Goal: Task Accomplishment & Management: Use online tool/utility

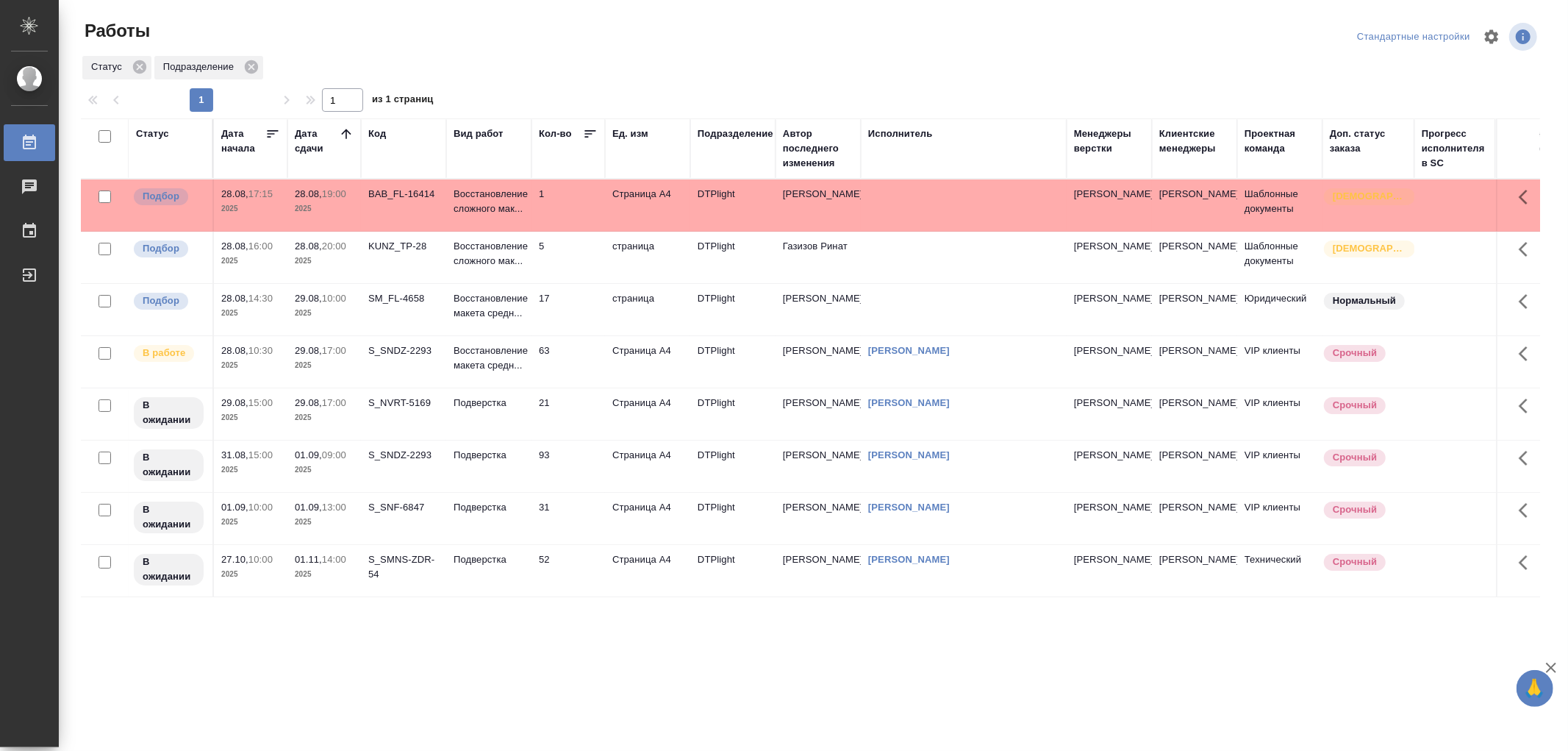
click at [532, 354] on td "63" at bounding box center [568, 361] width 74 height 51
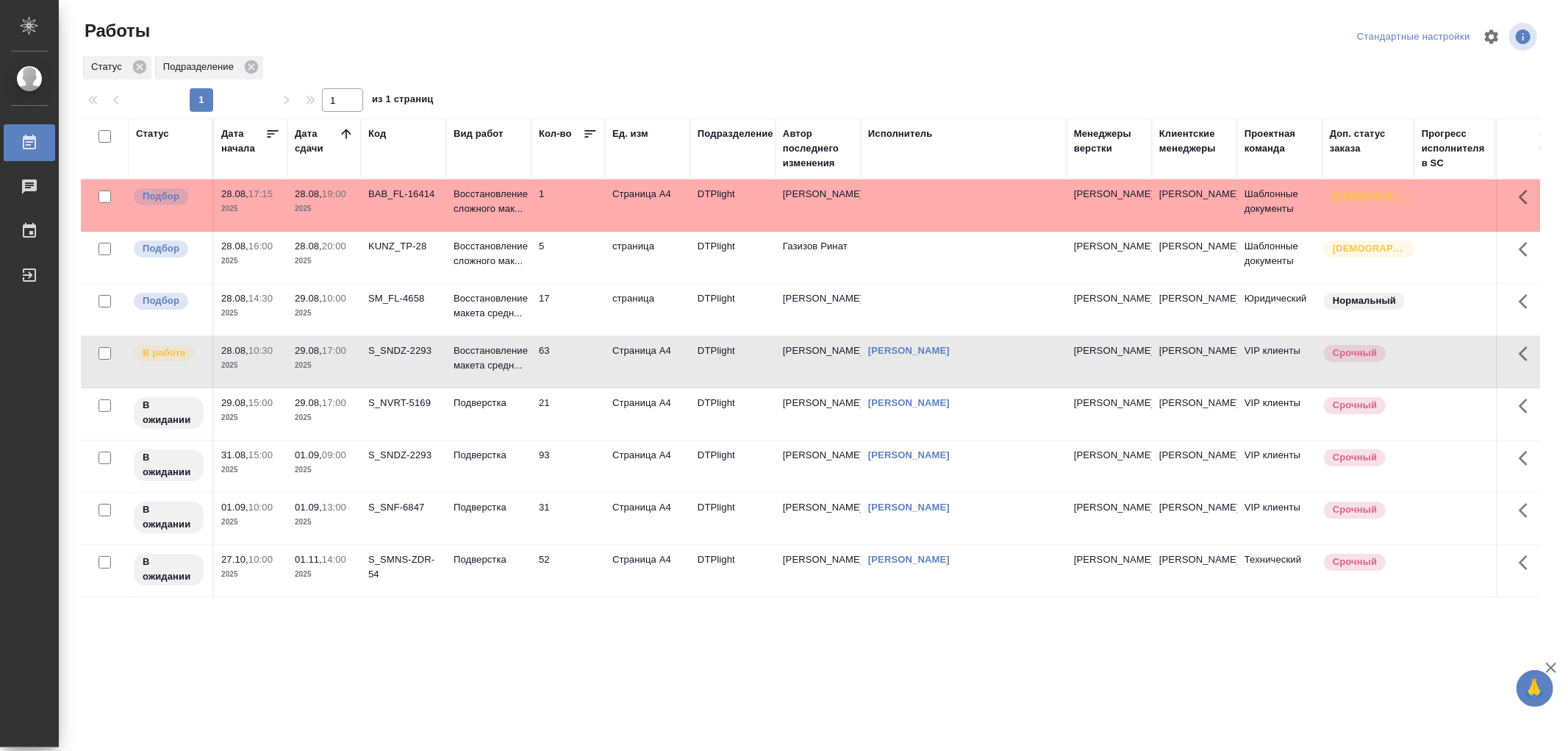
click at [532, 354] on td "63" at bounding box center [568, 361] width 74 height 51
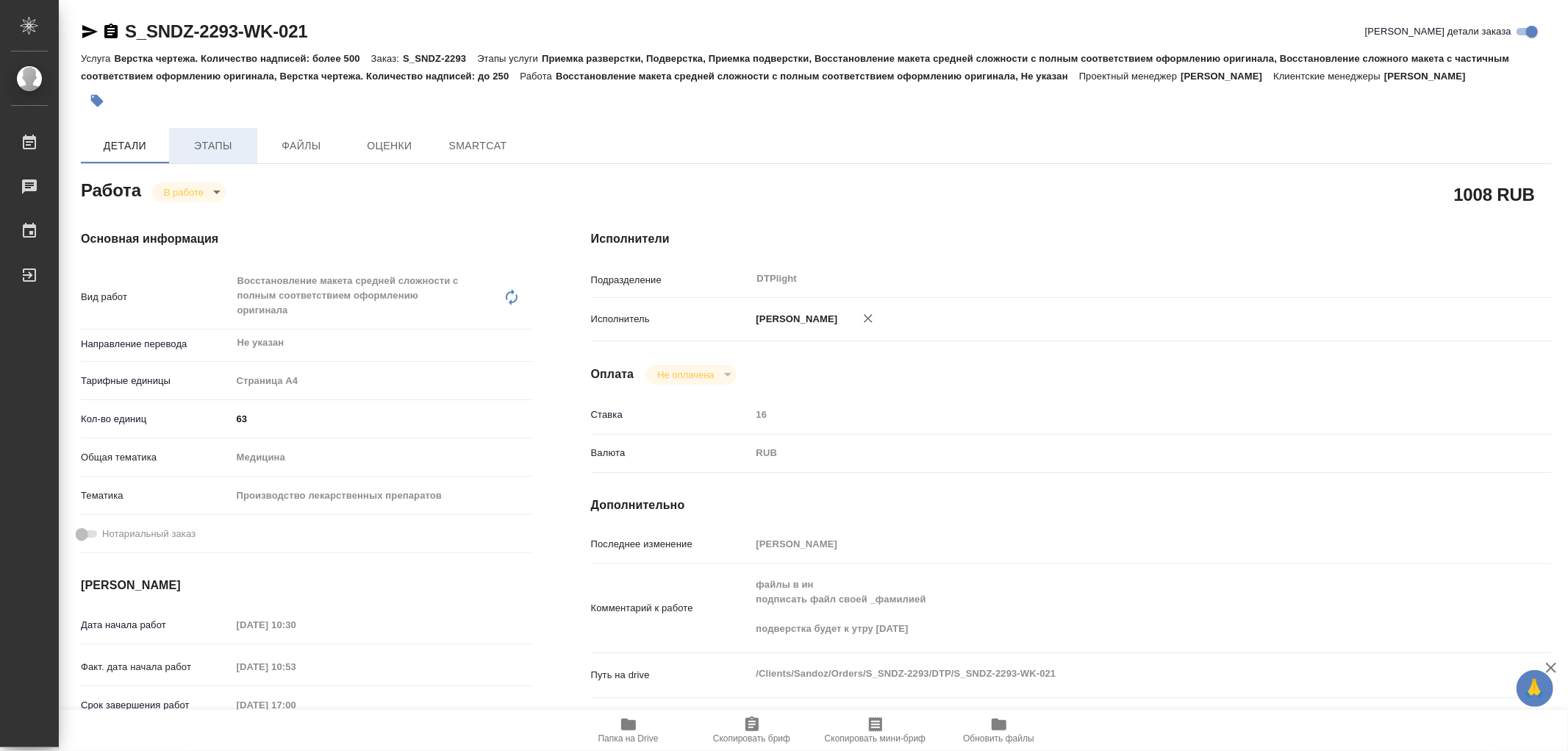
type textarea "x"
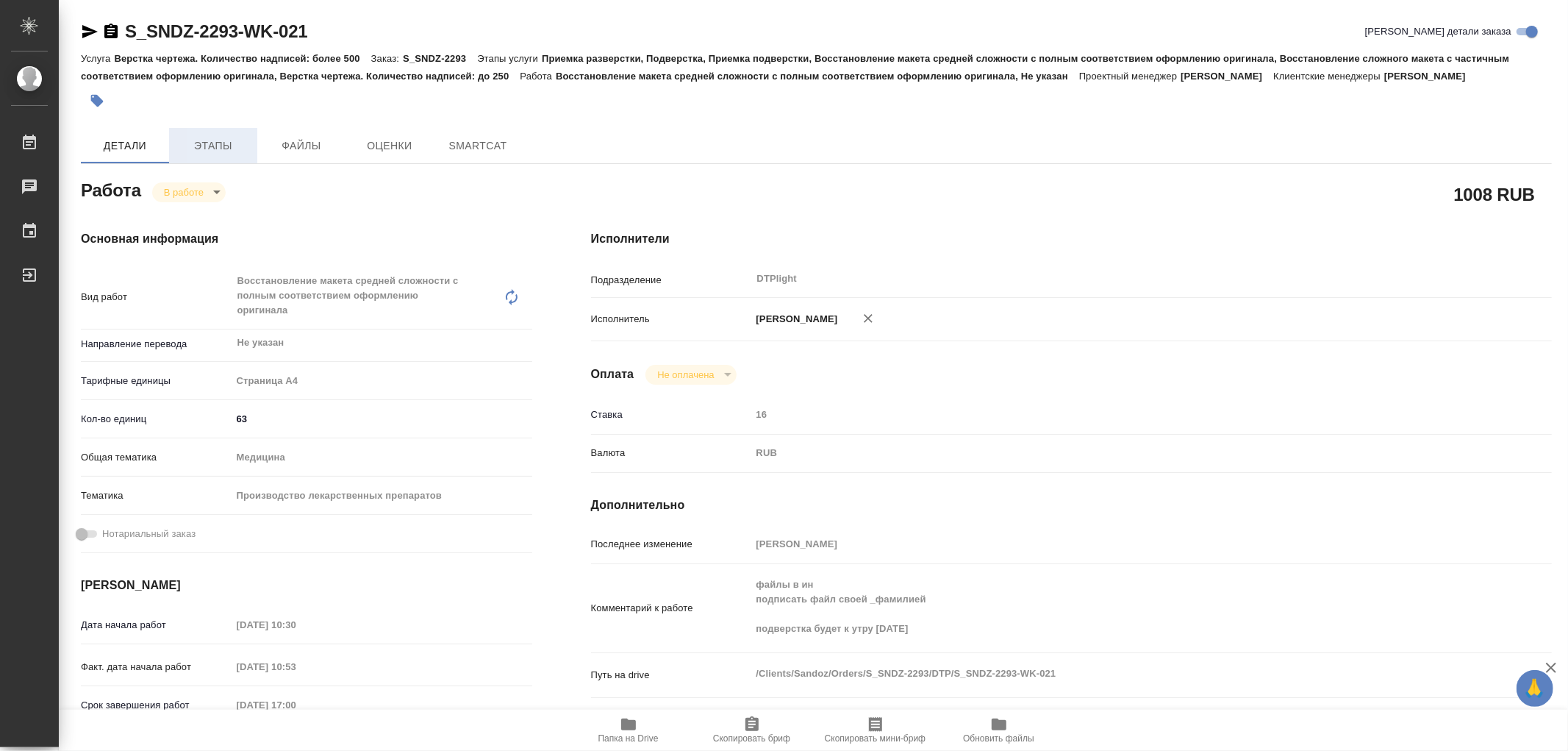
type textarea "x"
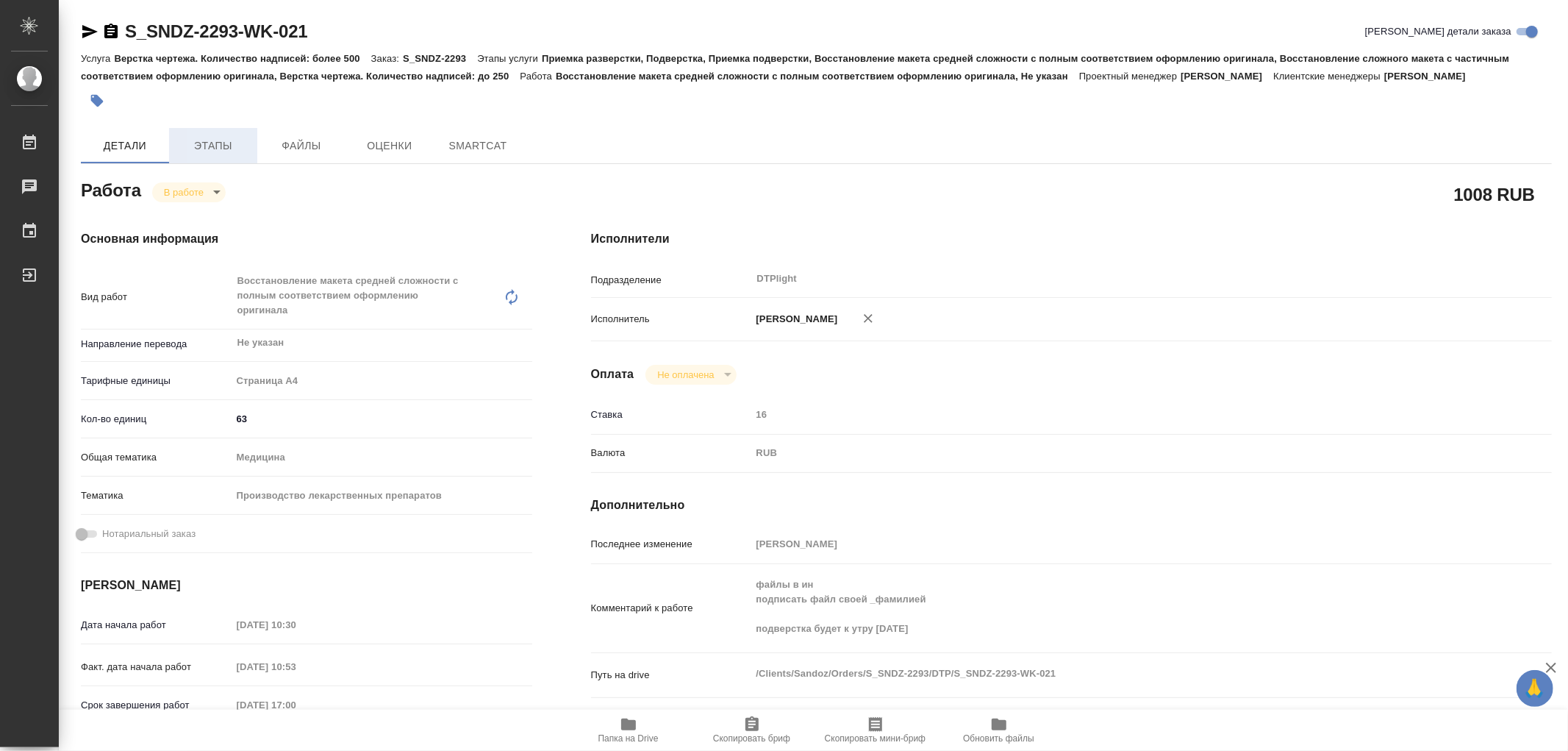
type textarea "x"
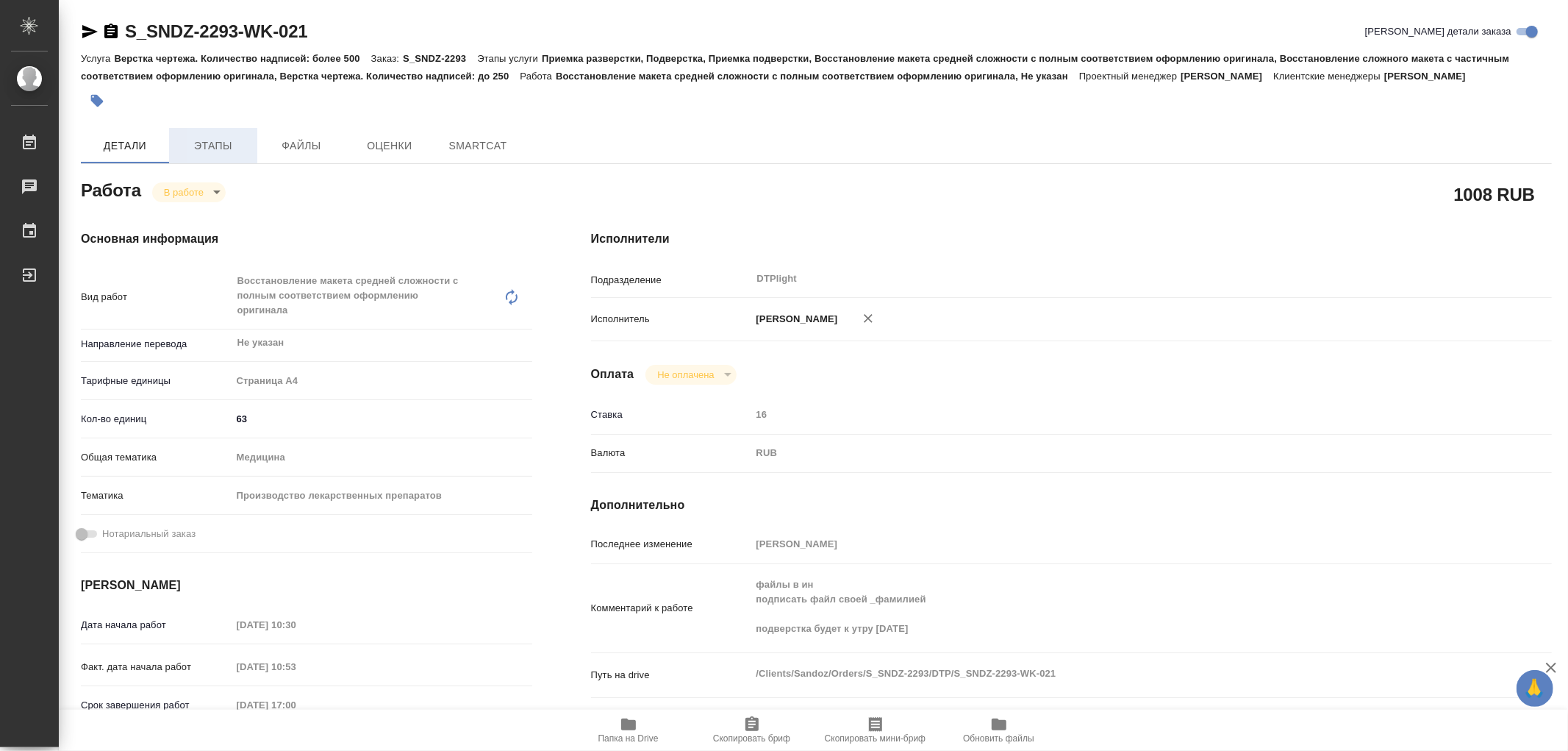
type textarea "x"
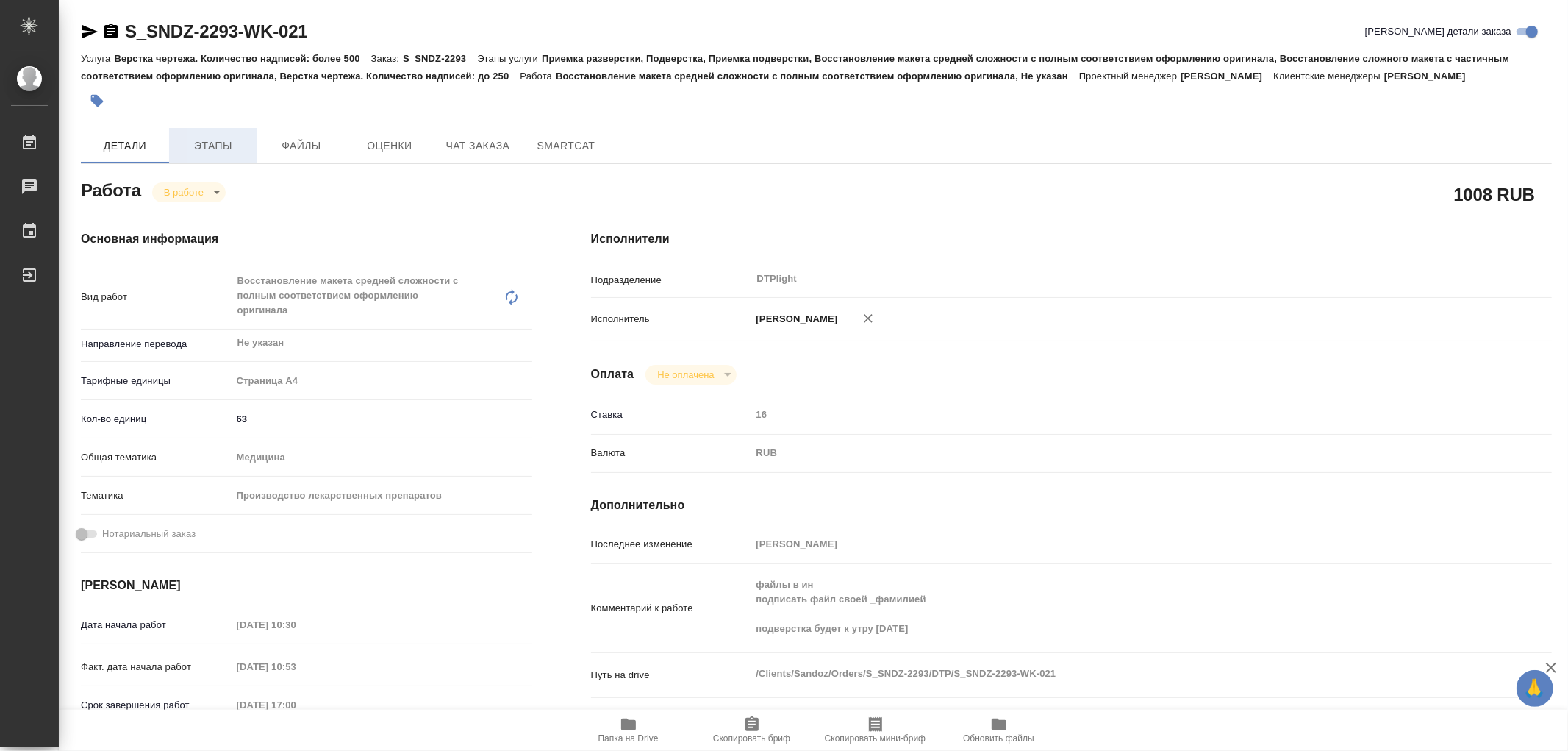
type textarea "x"
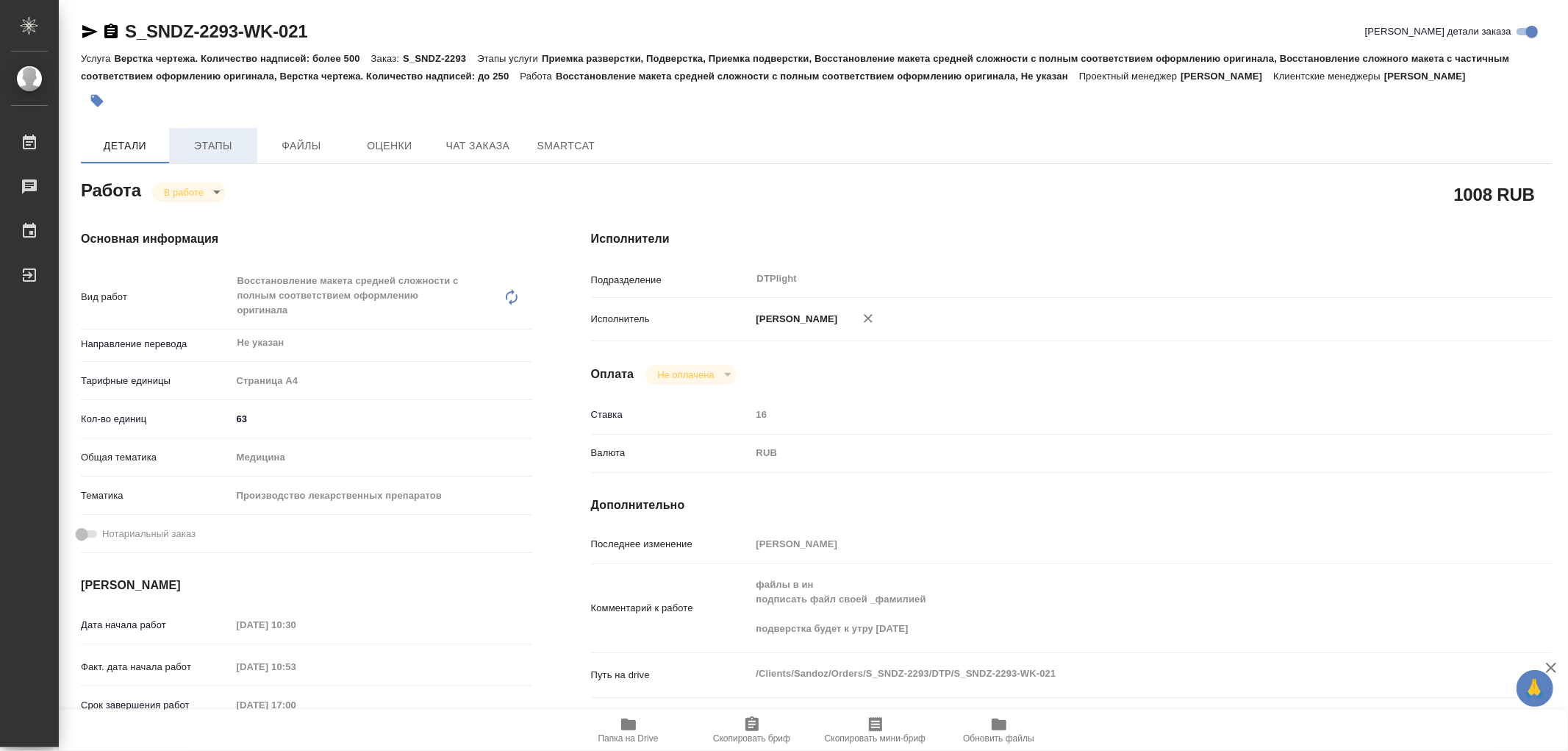
type textarea "x"
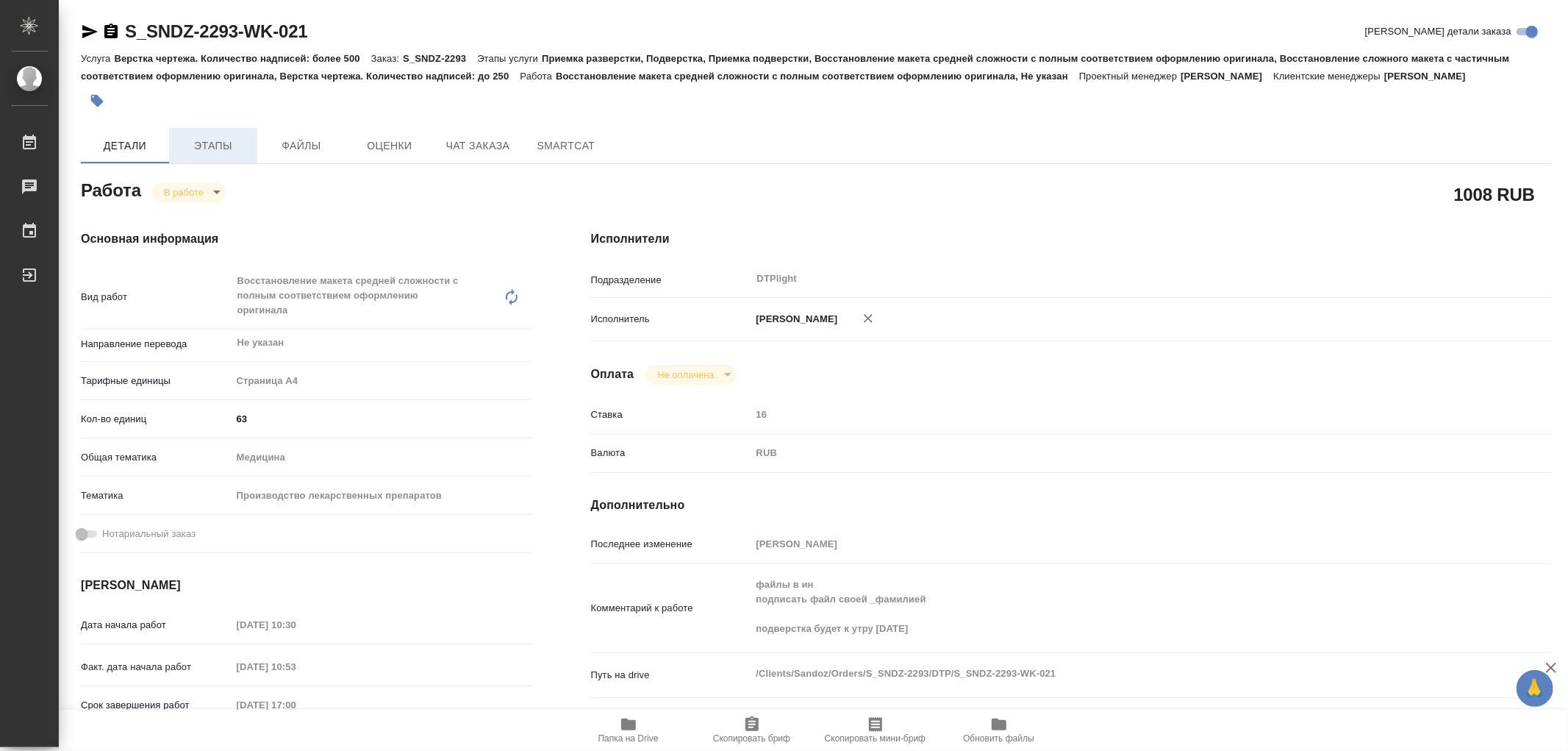
click at [218, 134] on button "Этапы" at bounding box center [213, 145] width 88 height 35
type textarea "x"
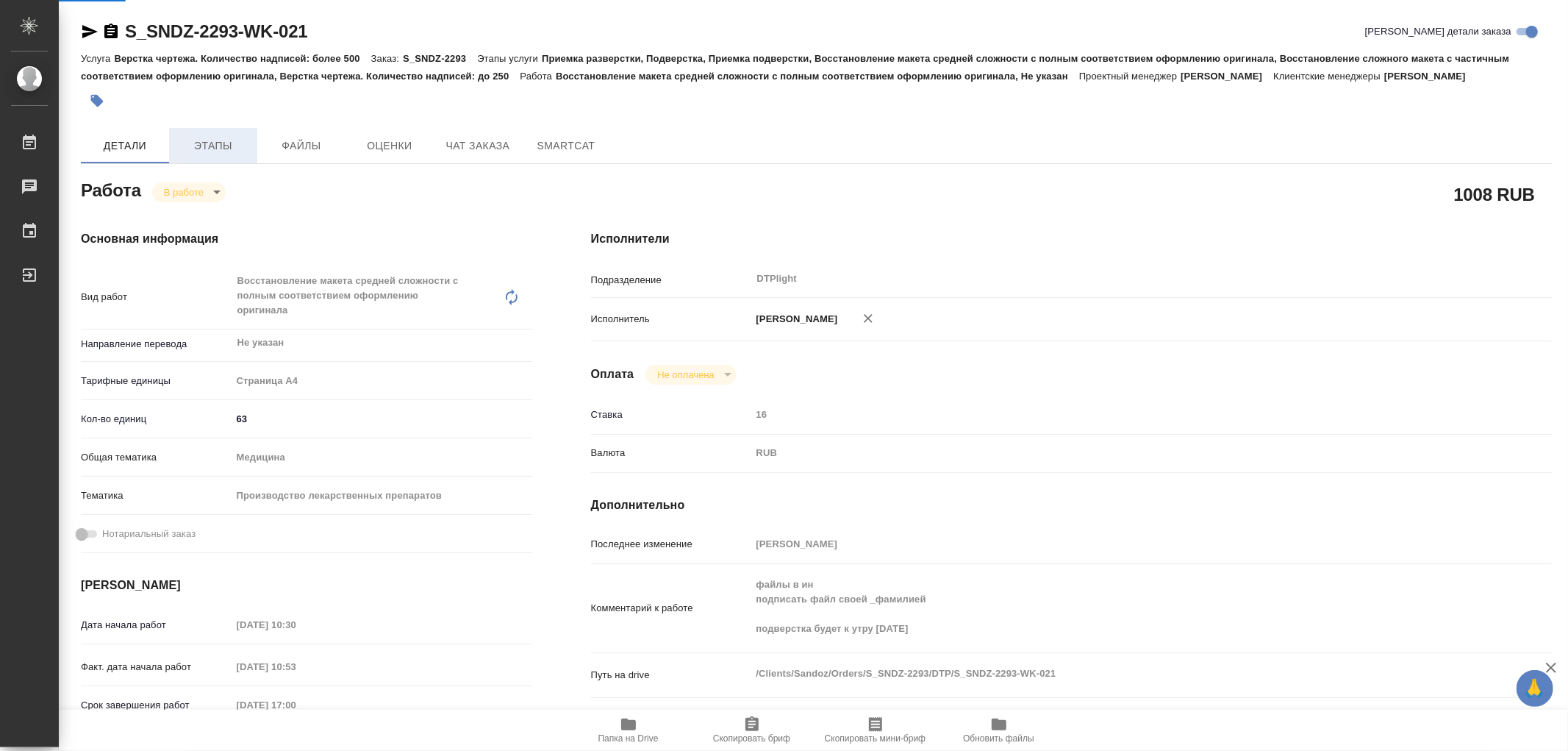
type textarea "x"
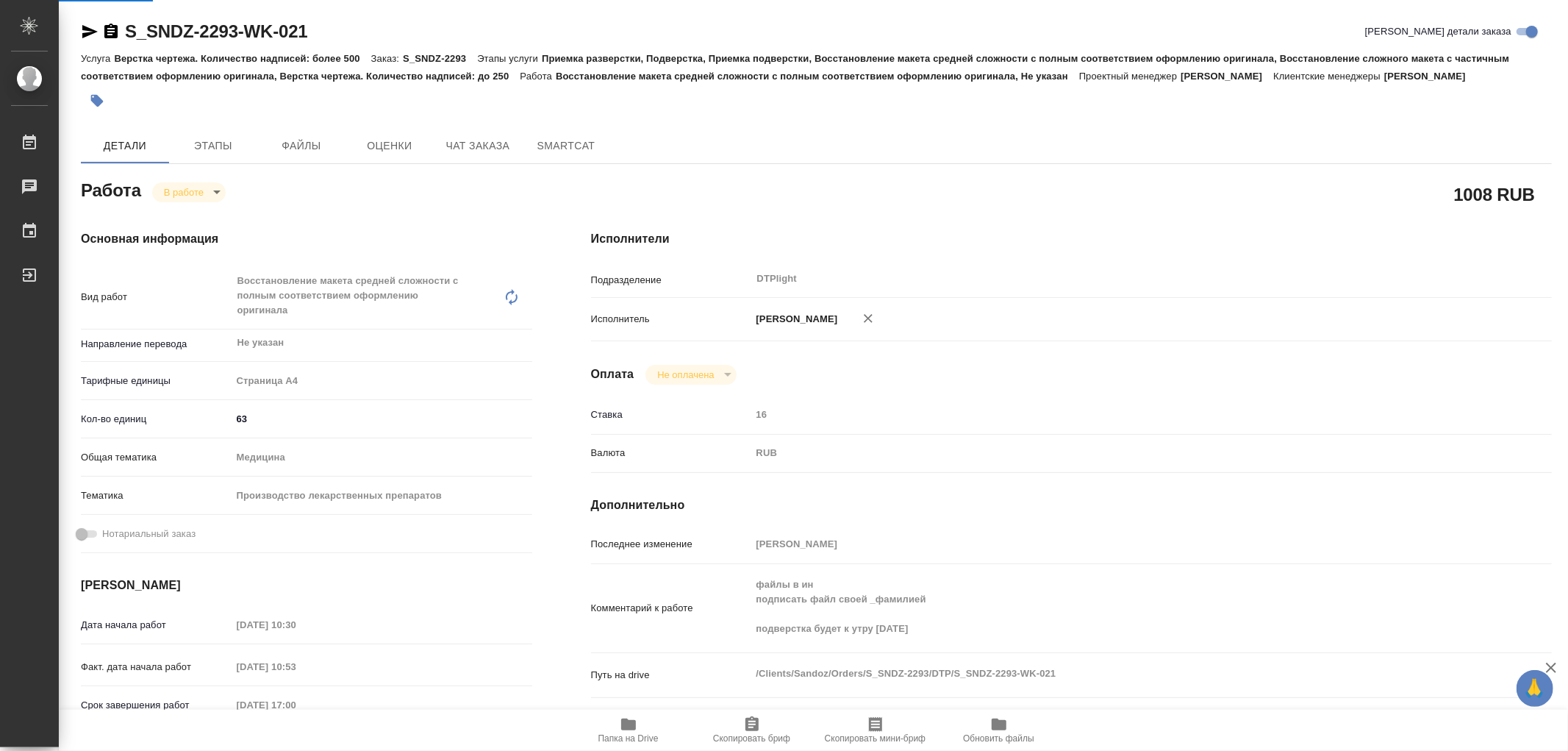
type textarea "x"
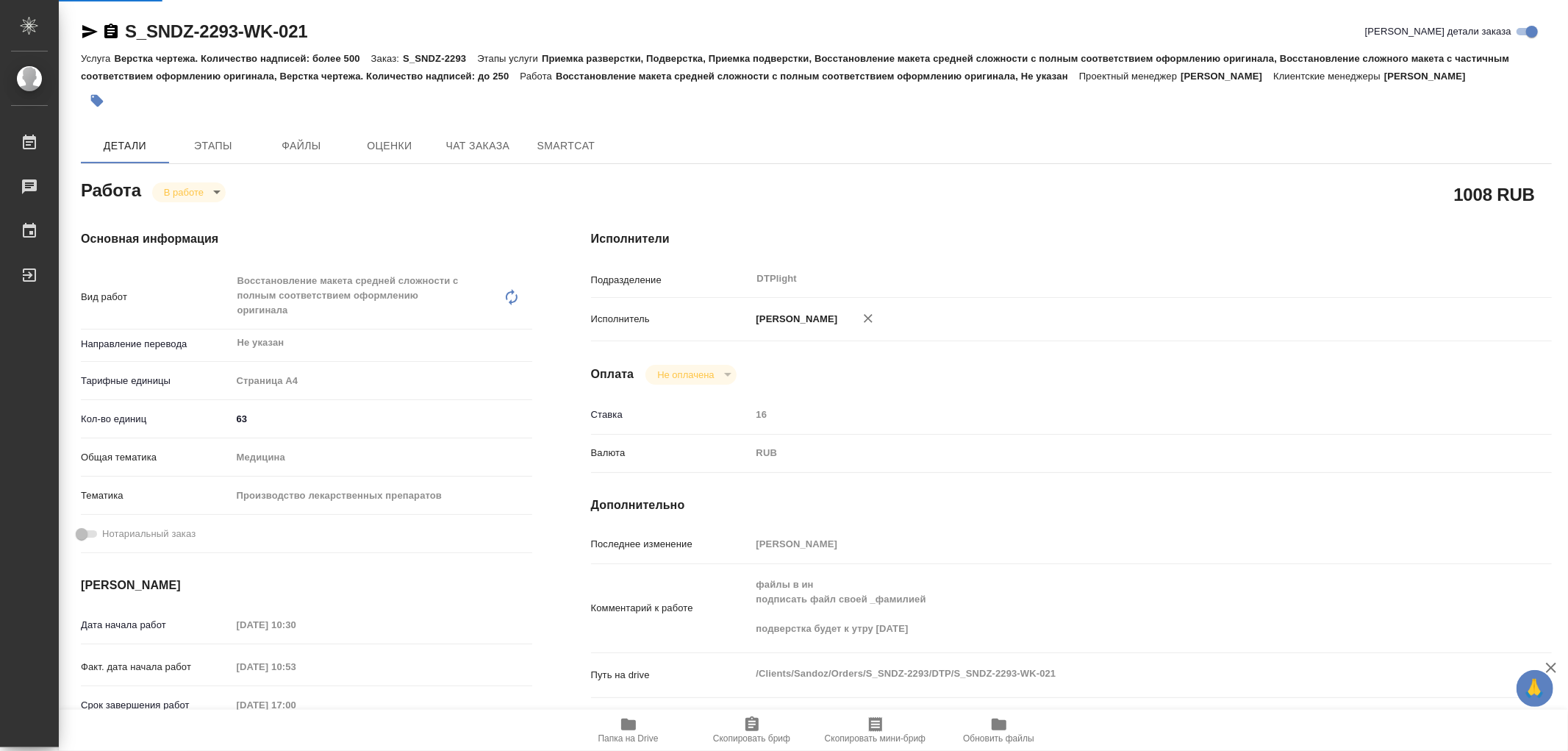
type textarea "x"
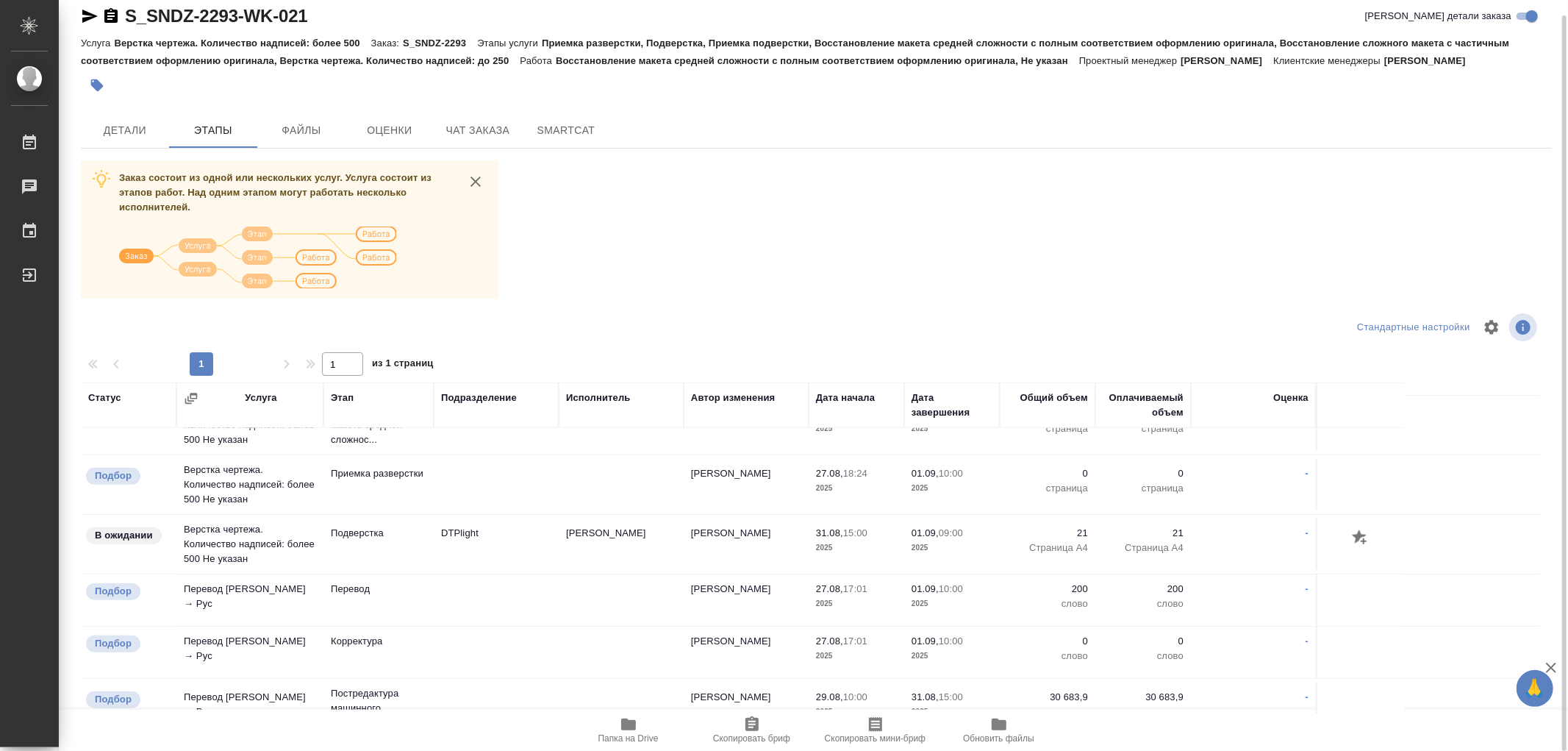
scroll to position [1062, 0]
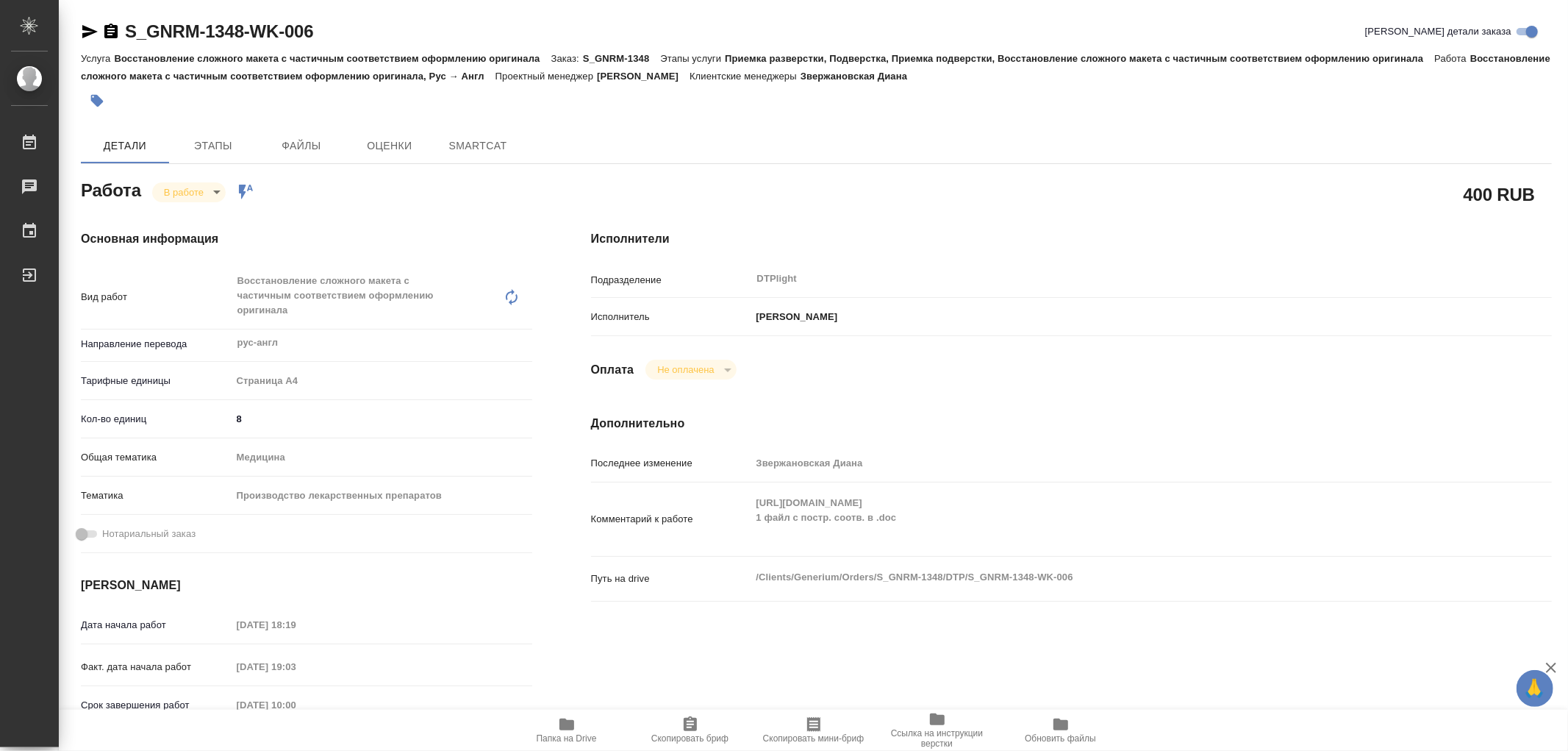
type textarea "x"
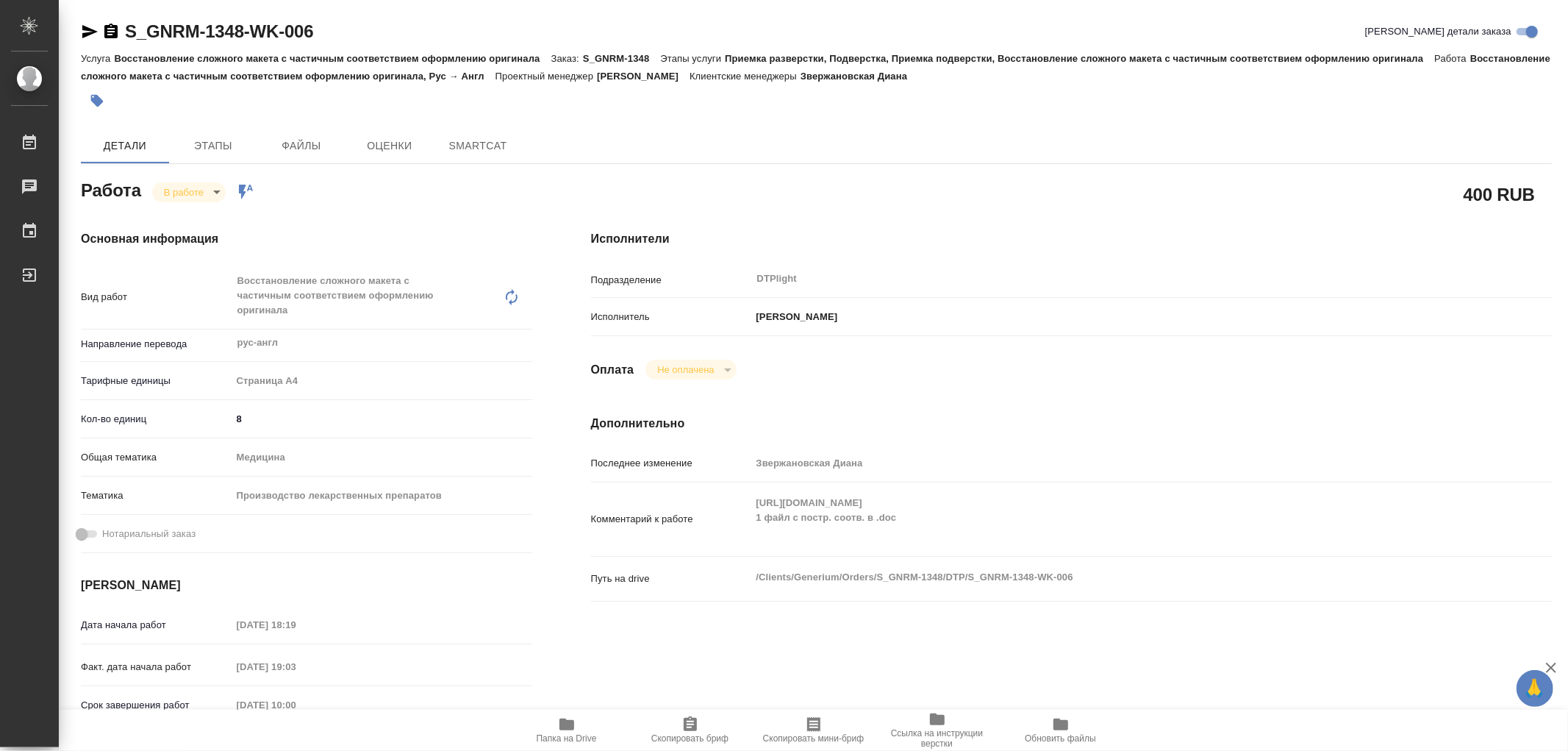
type textarea "x"
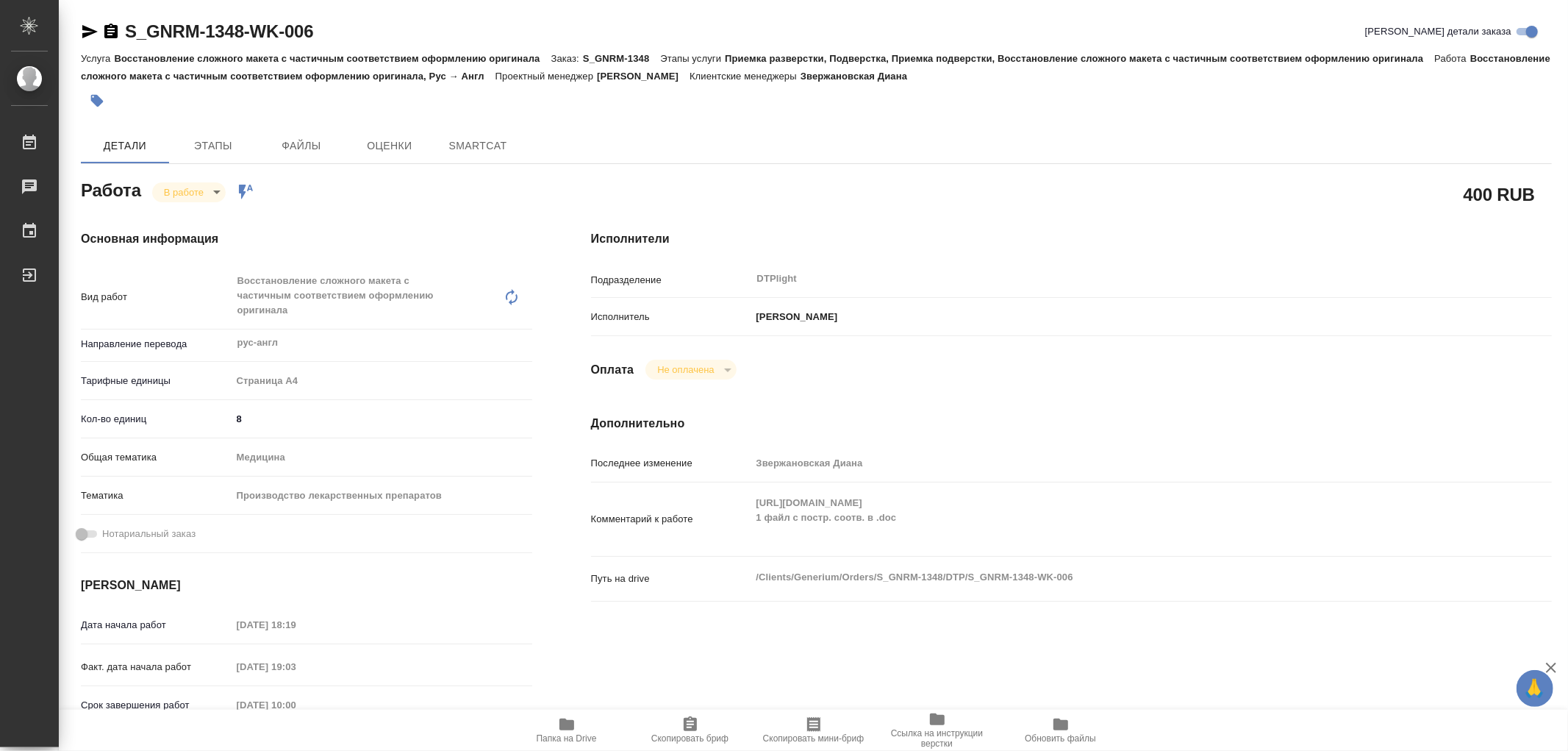
type textarea "x"
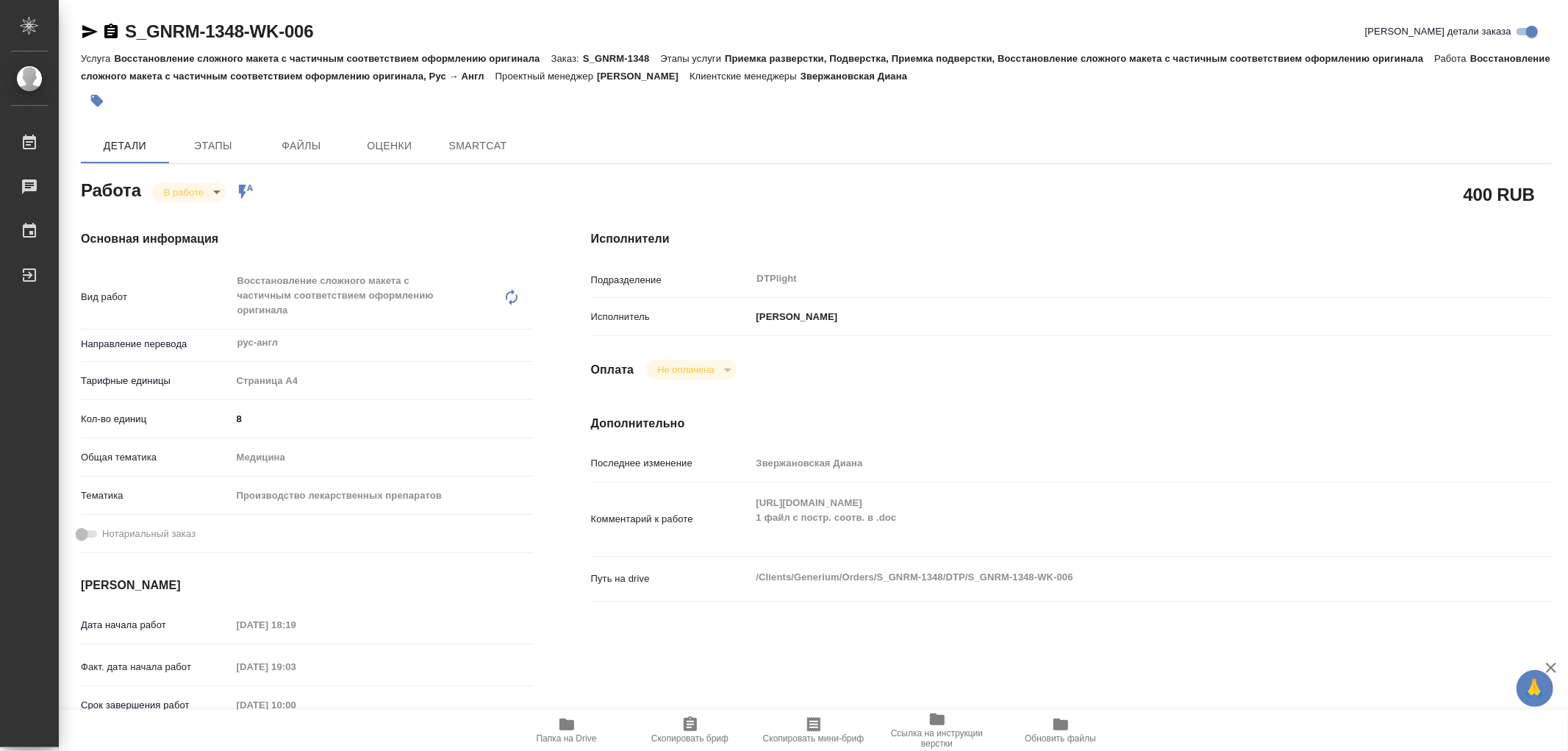
type textarea "x"
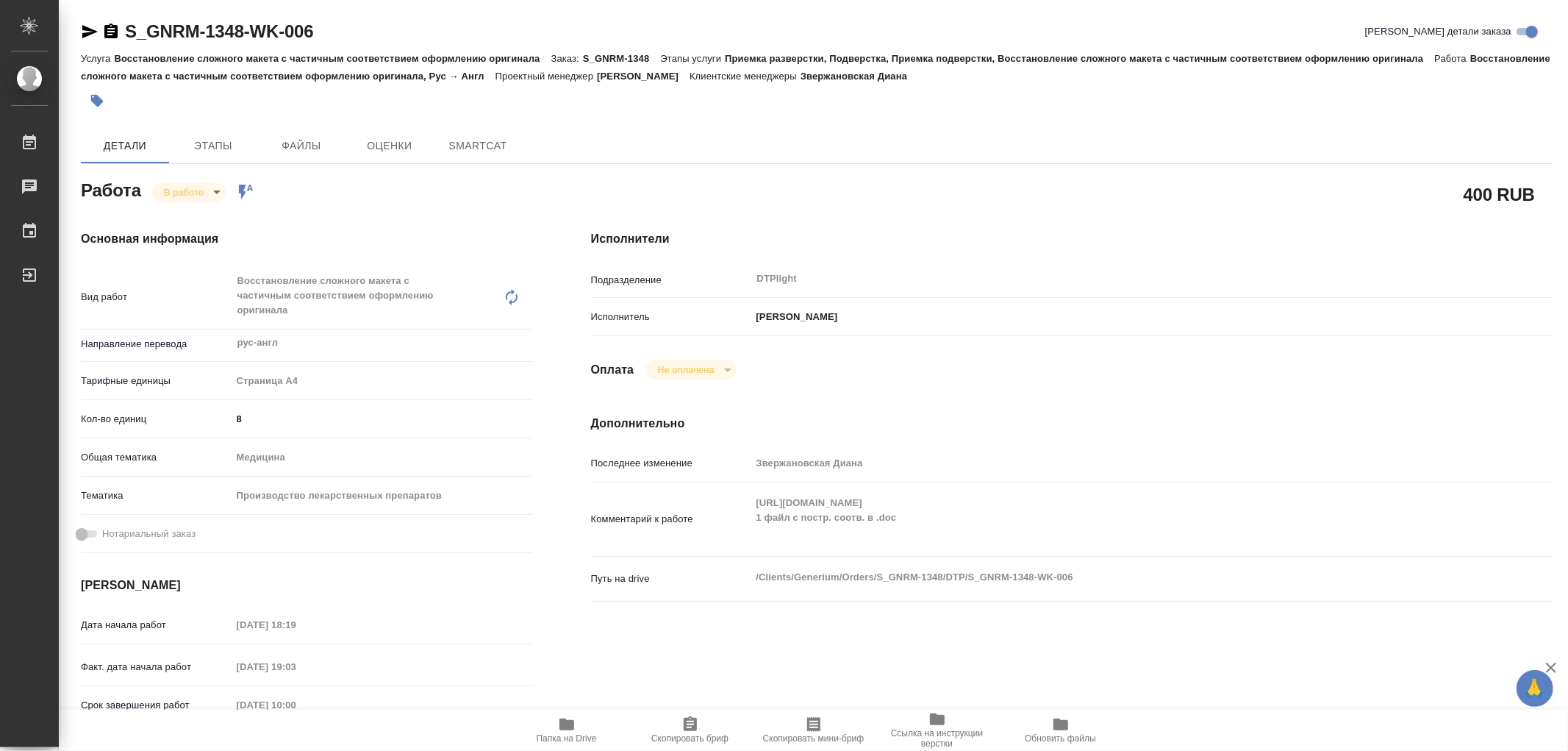
type textarea "x"
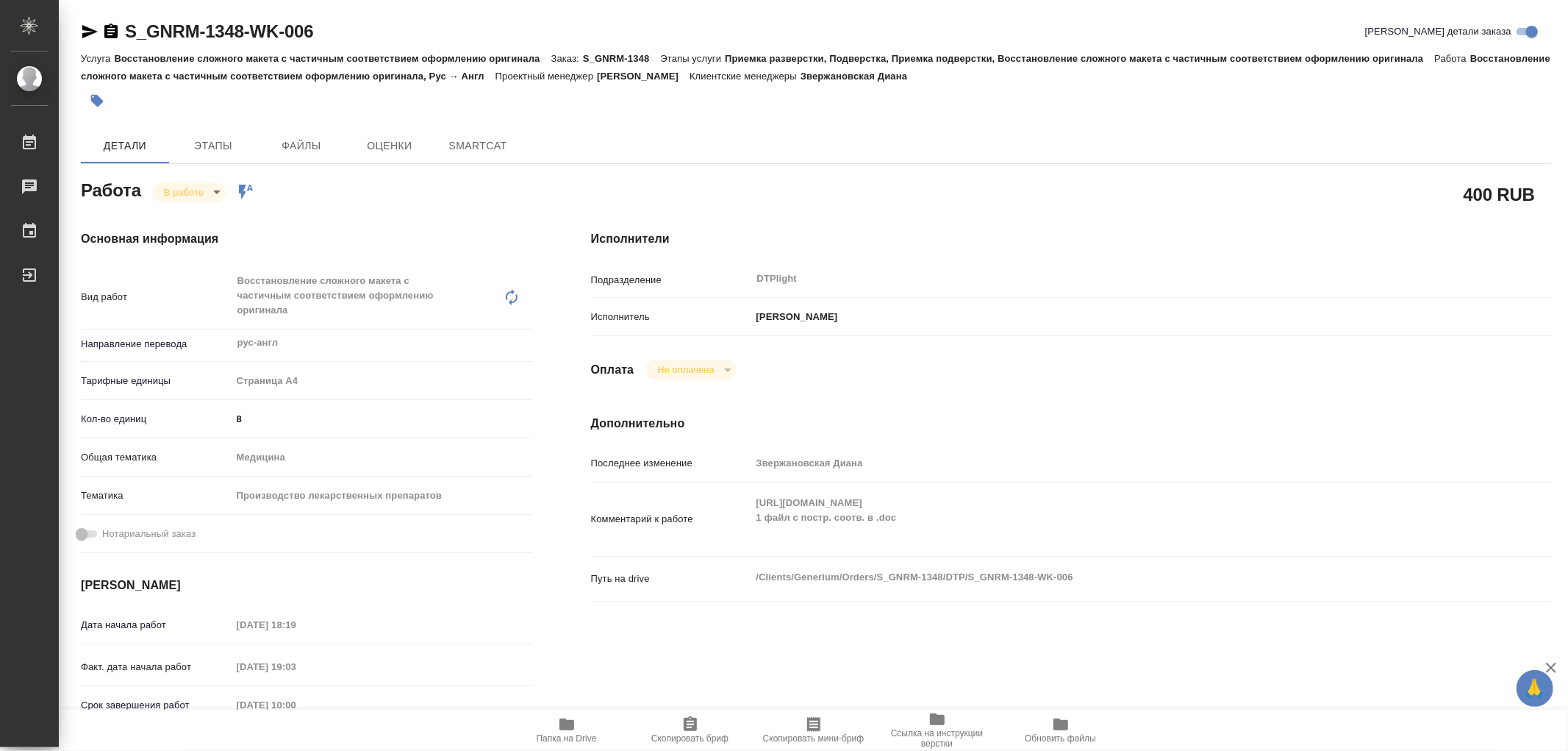
type textarea "x"
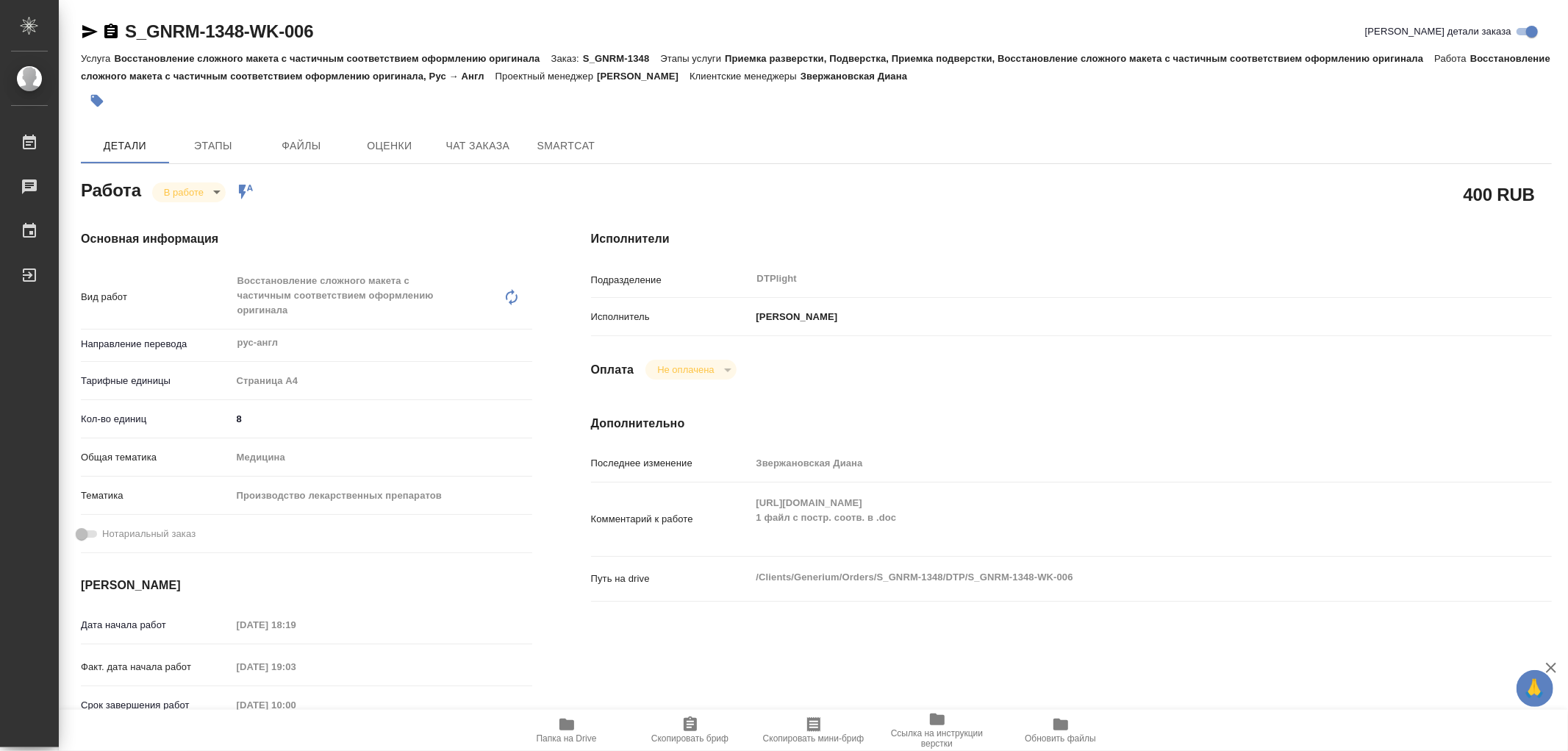
type textarea "x"
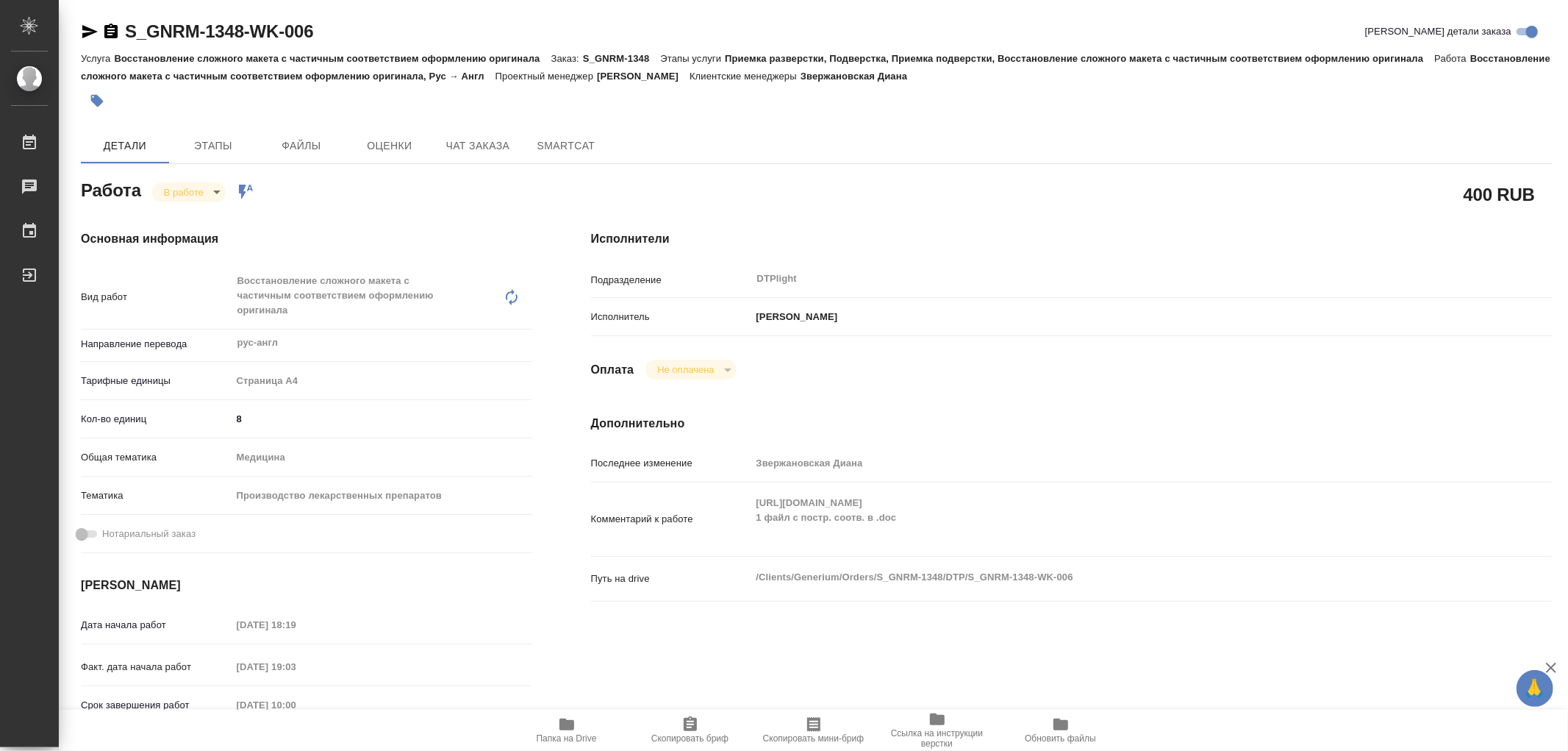
type textarea "x"
